Goal: Check status: Check status

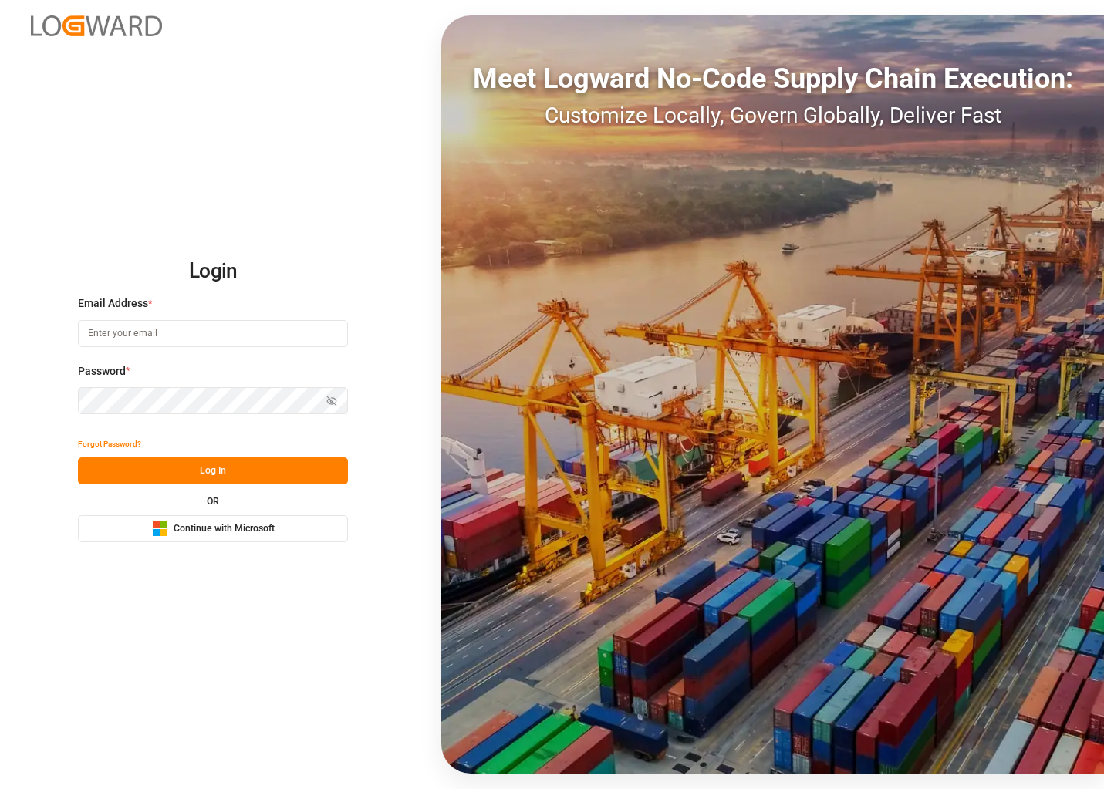
click at [255, 524] on span "Continue with Microsoft" at bounding box center [224, 529] width 101 height 14
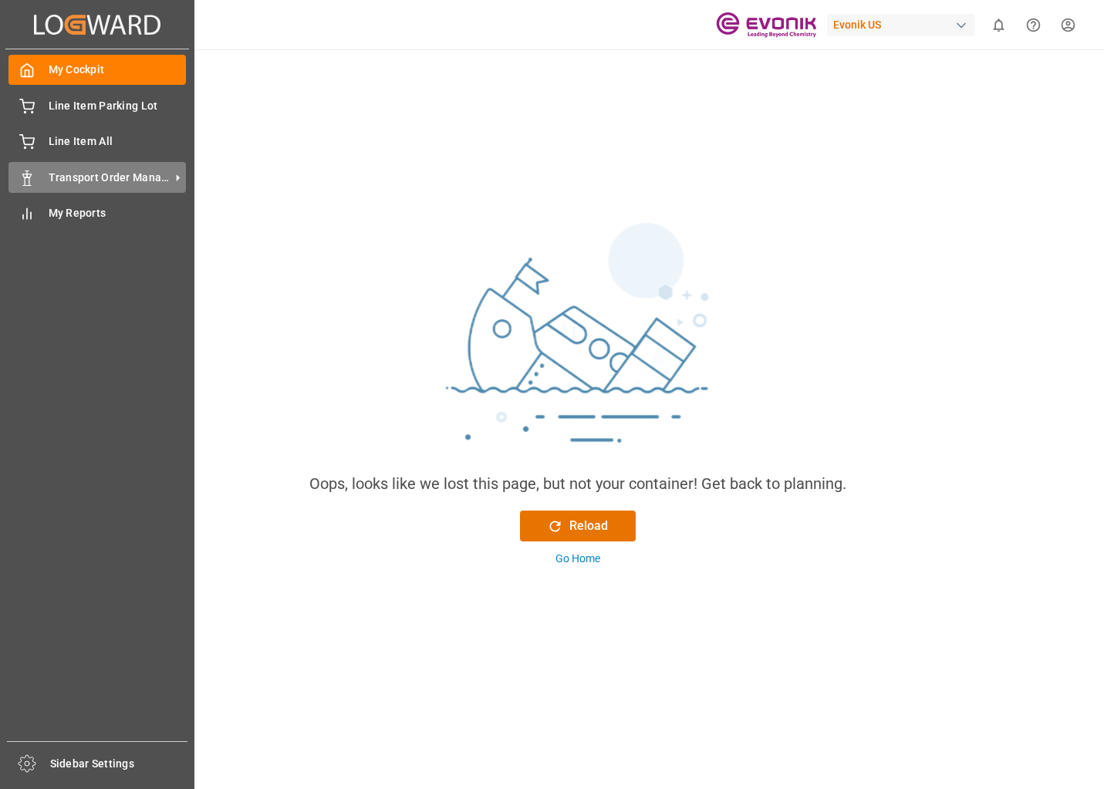
click at [172, 179] on icon at bounding box center [178, 178] width 16 height 16
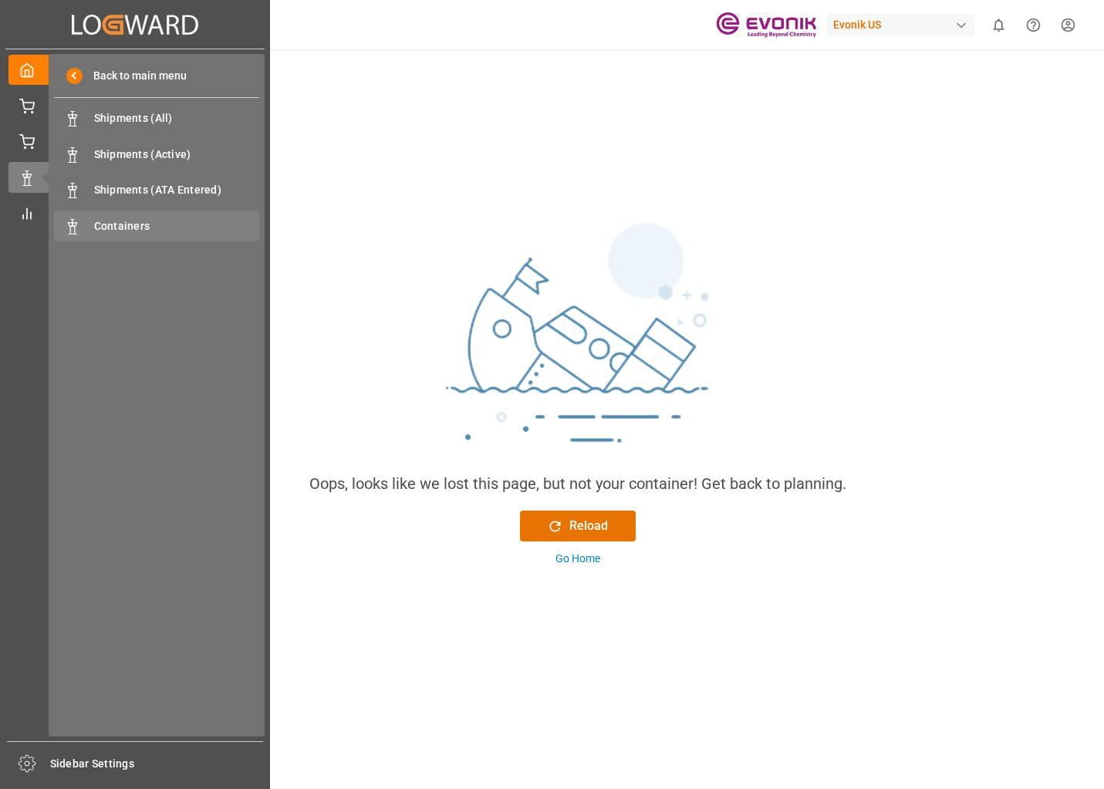
click at [156, 226] on span "Containers" at bounding box center [177, 226] width 166 height 16
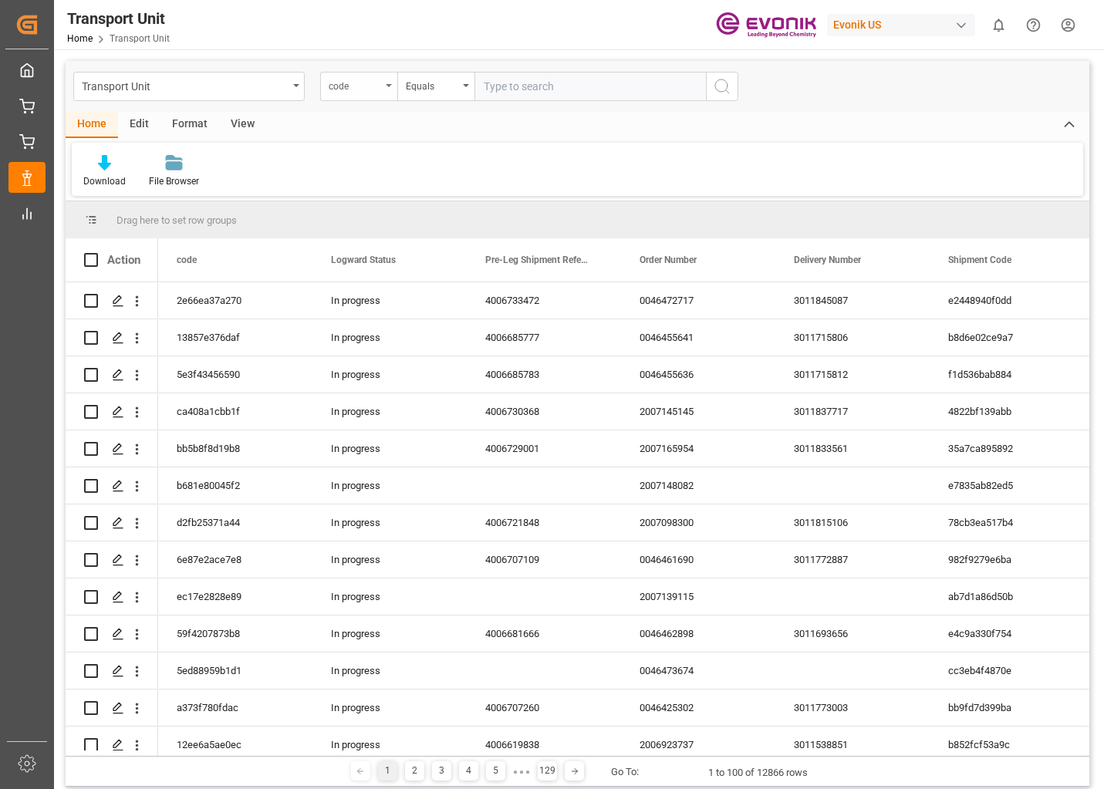
click at [380, 89] on div "code" at bounding box center [355, 85] width 52 height 18
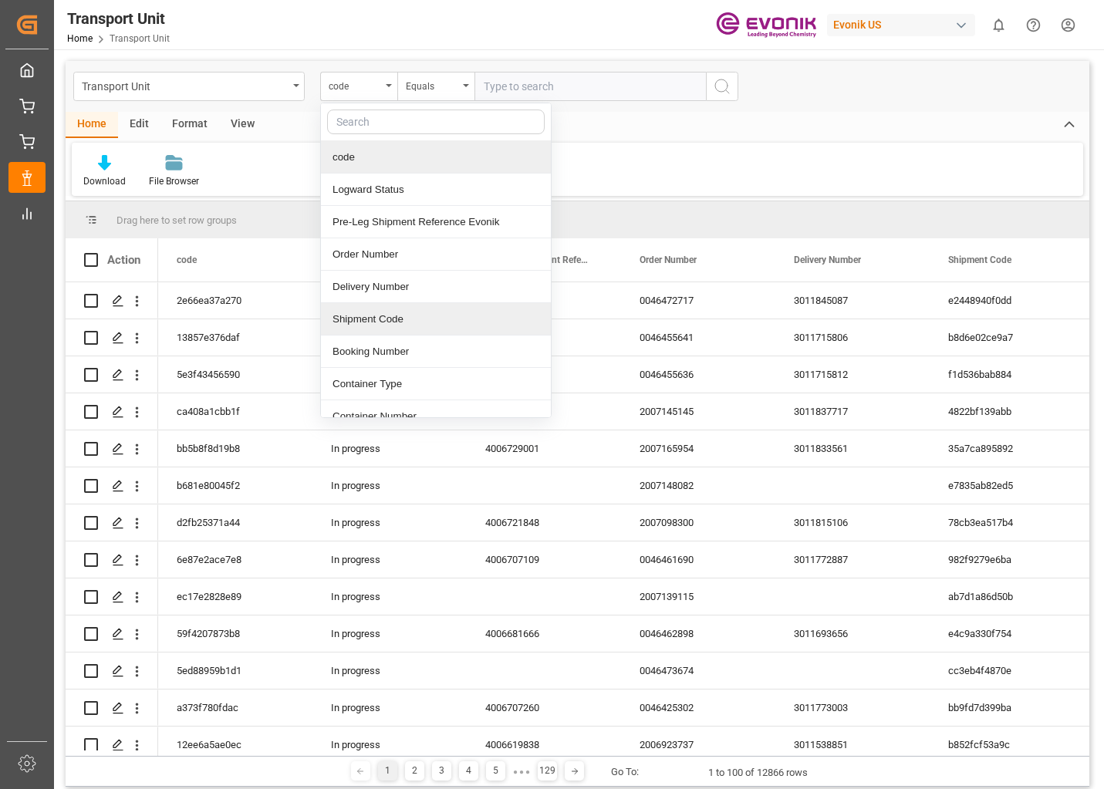
scroll to position [77, 0]
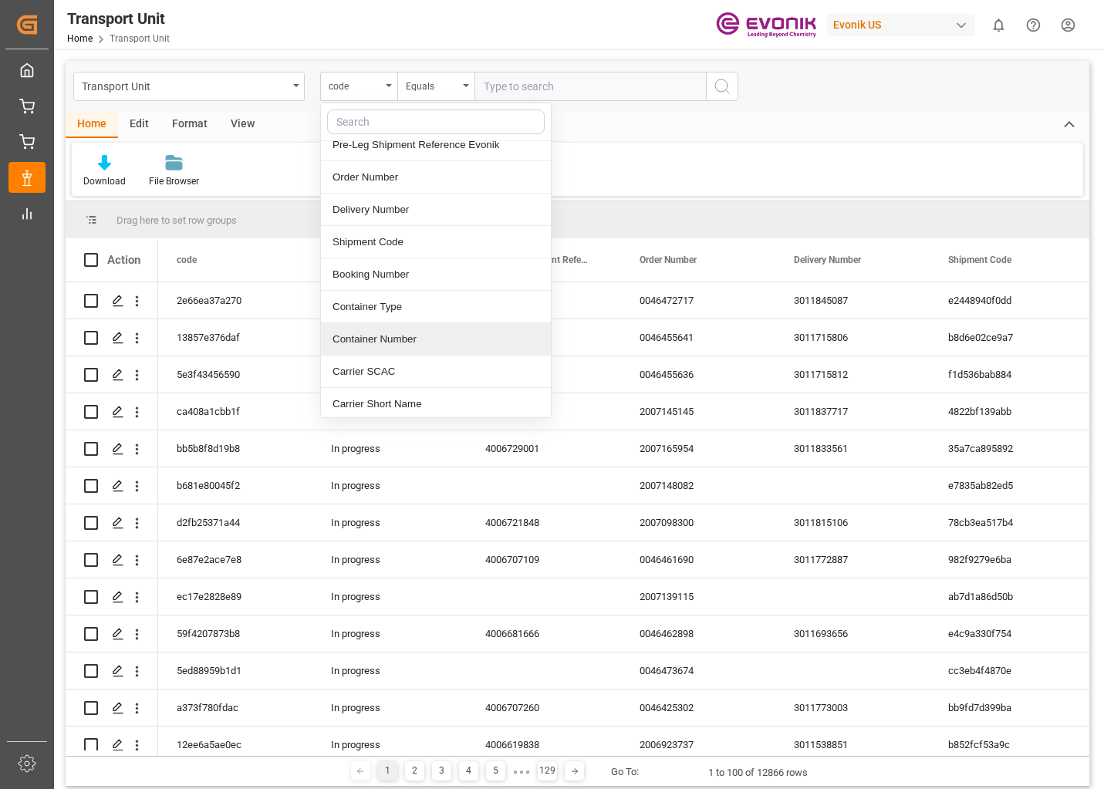
click at [387, 333] on div "Container Number" at bounding box center [436, 339] width 230 height 32
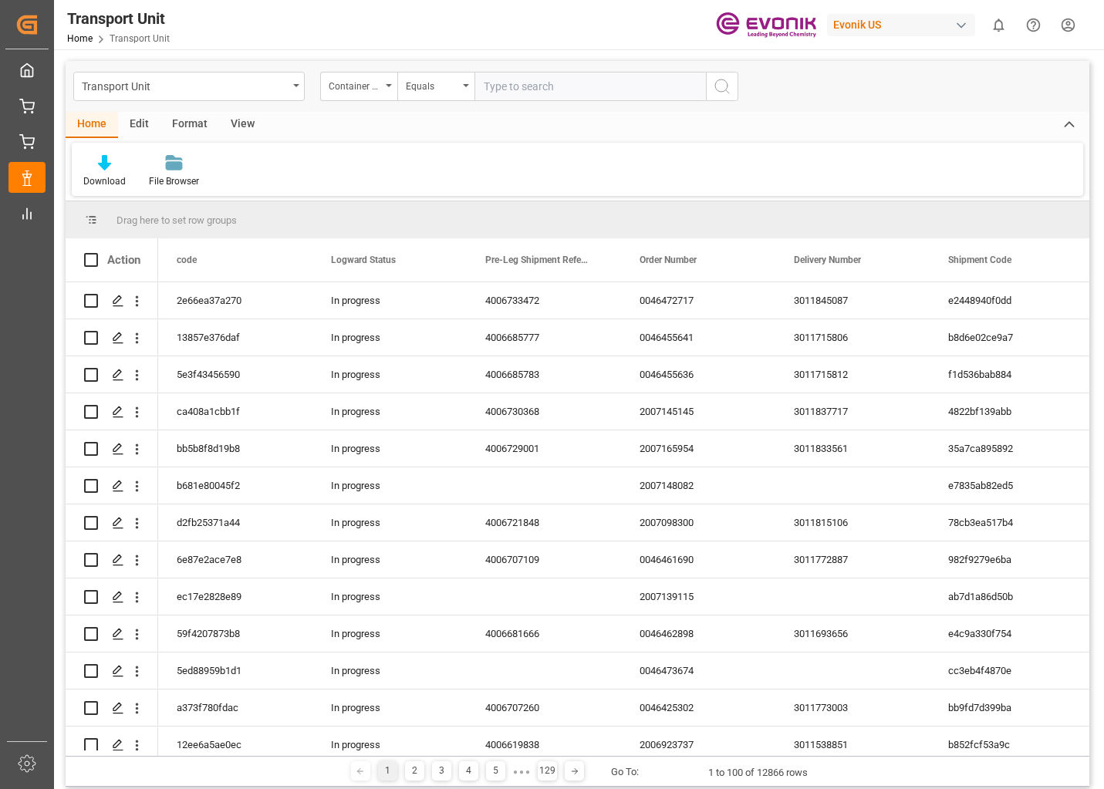
click at [529, 90] on input "text" at bounding box center [589, 86] width 231 height 29
type input "FFAU2124019"
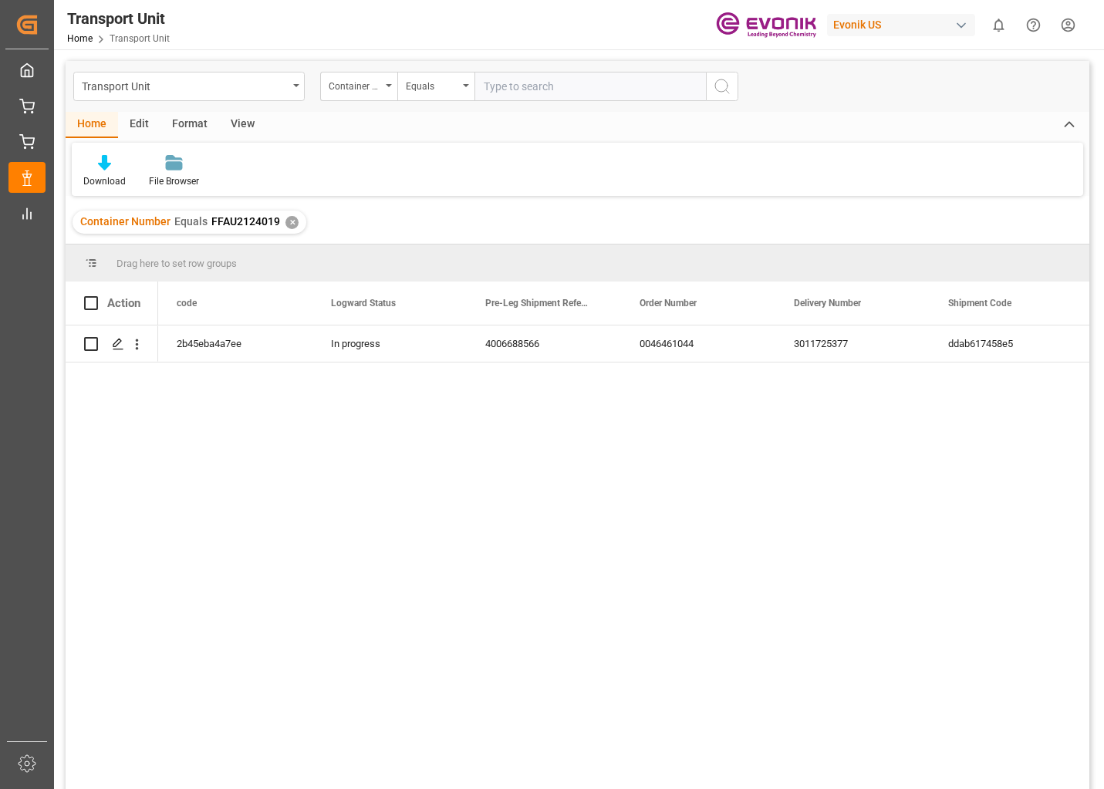
click at [1001, 208] on div "Container Number Equals FFAU2124019 ✕" at bounding box center [578, 222] width 1024 height 43
